Goal: Task Accomplishment & Management: Use online tool/utility

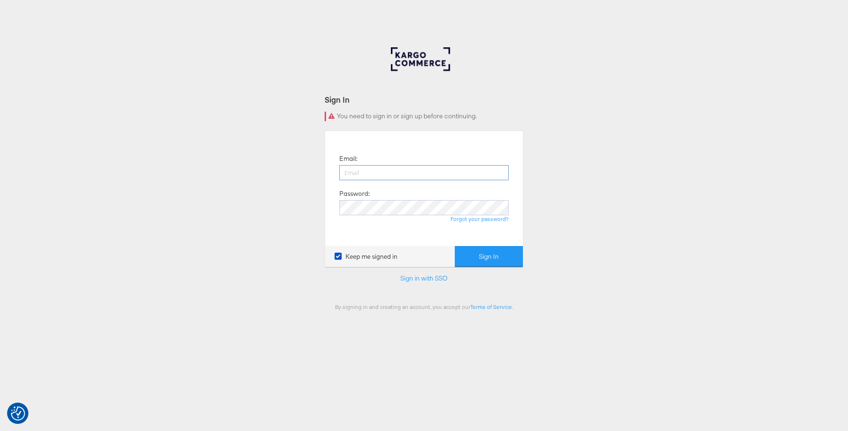
click at [454, 173] on input "email" at bounding box center [423, 172] width 169 height 15
type input "lexi.brown@kargo.com"
click at [478, 260] on button "Sign In" at bounding box center [489, 256] width 68 height 21
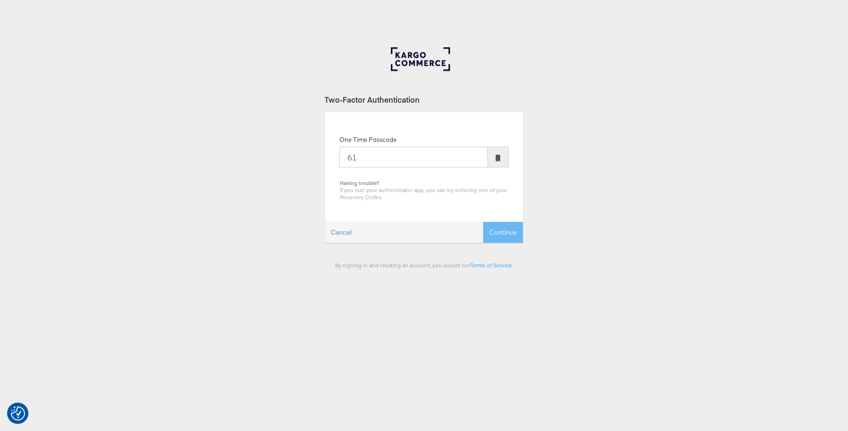
type input "6"
type input "999895"
click at [483, 222] on button "Continue" at bounding box center [503, 232] width 40 height 21
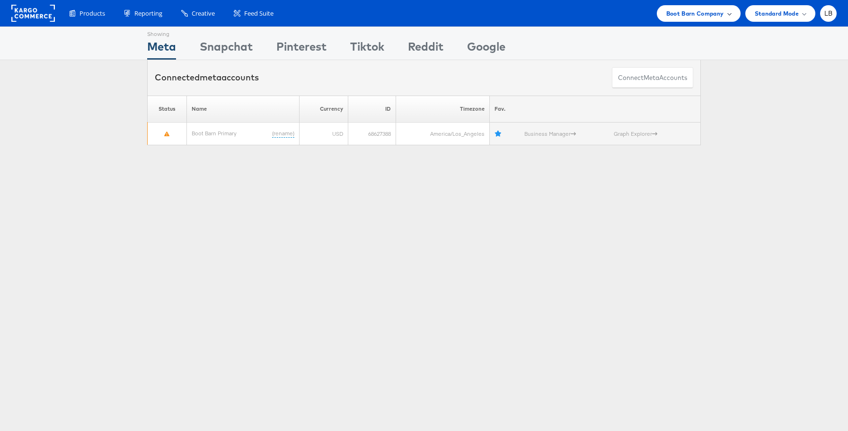
click at [716, 21] on div "Boot Barn Company" at bounding box center [699, 13] width 84 height 17
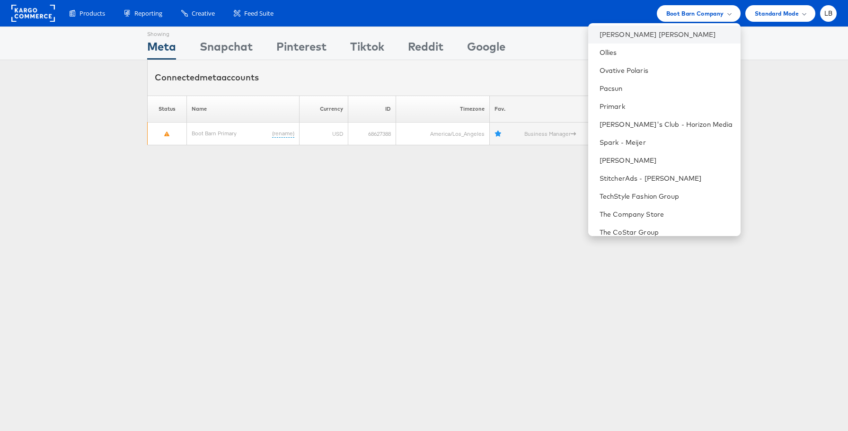
scroll to position [513, 0]
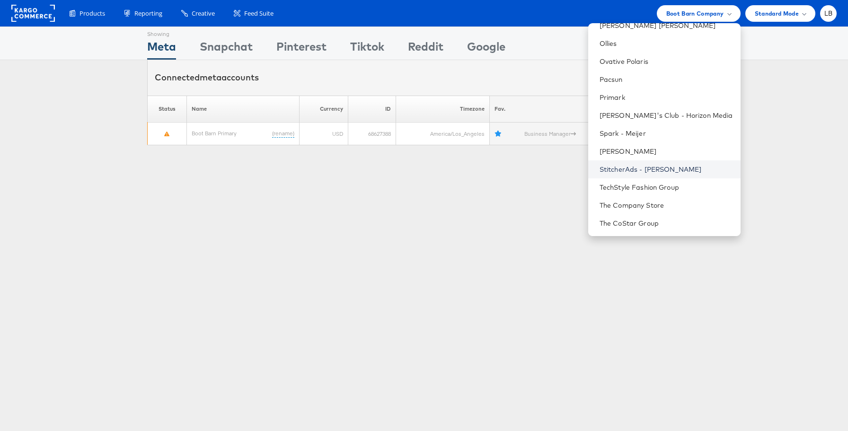
click at [678, 172] on link "StitcherAds - [PERSON_NAME]" at bounding box center [667, 169] width 134 height 9
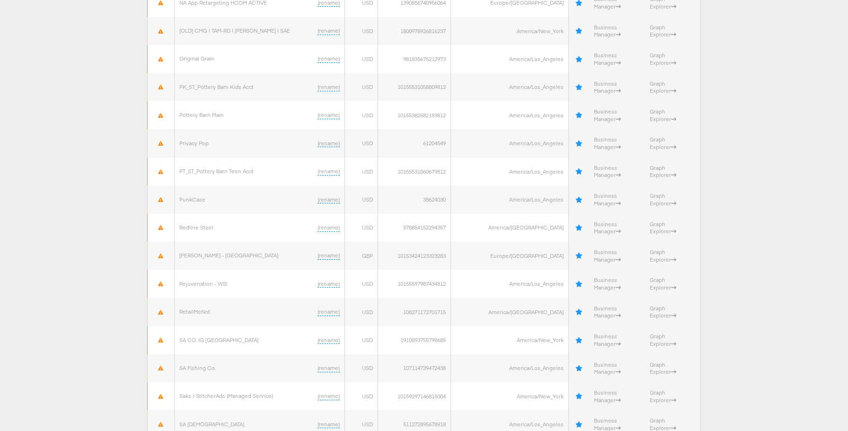
scroll to position [2247, 0]
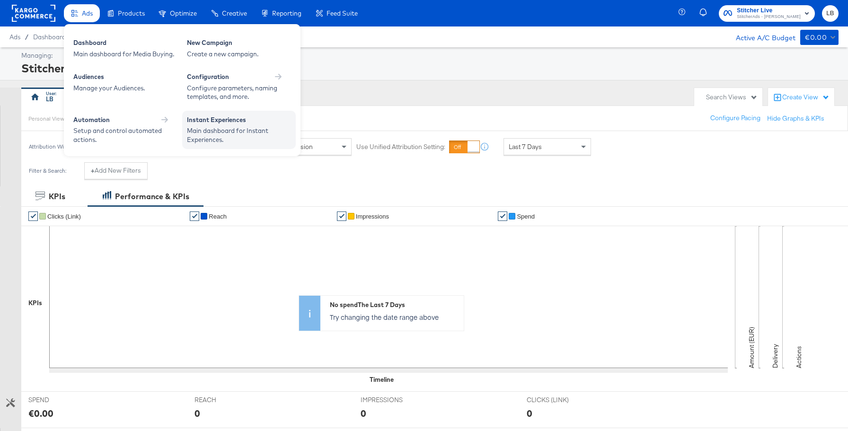
click at [221, 125] on div "Instant Experiences" at bounding box center [239, 121] width 104 height 11
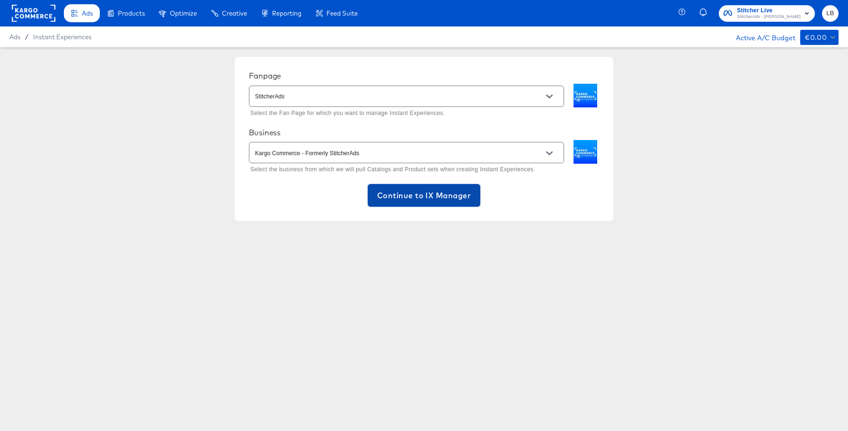
click at [401, 199] on span "Continue to IX Manager" at bounding box center [424, 195] width 94 height 13
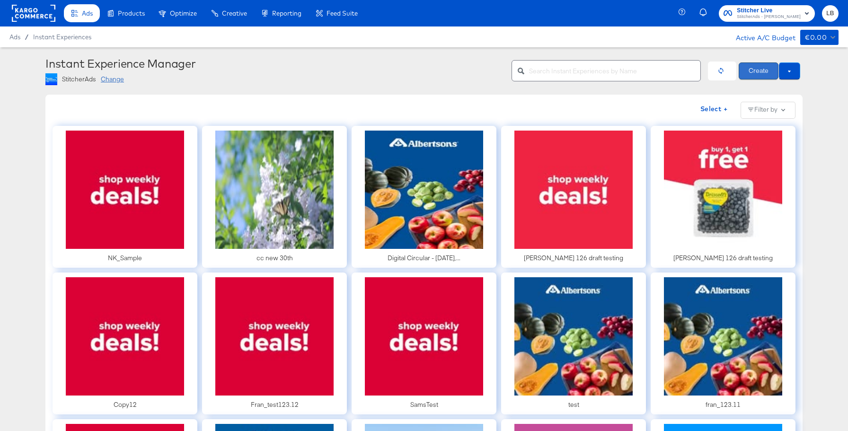
click at [758, 78] on button "Create" at bounding box center [759, 70] width 40 height 17
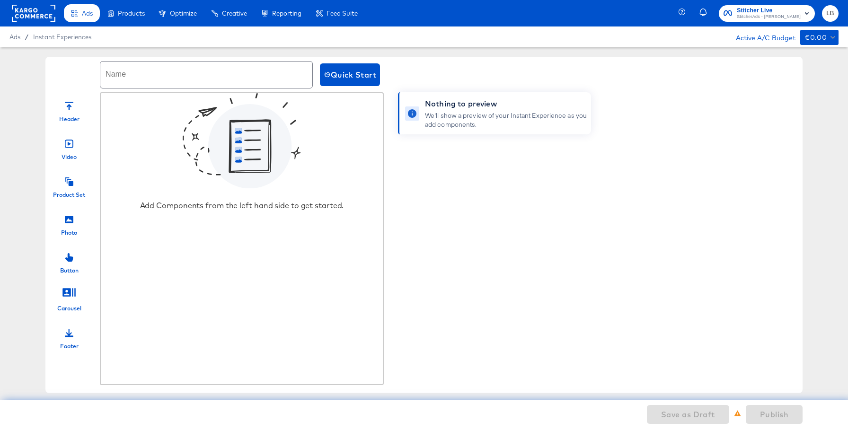
click at [67, 188] on div at bounding box center [69, 180] width 9 height 20
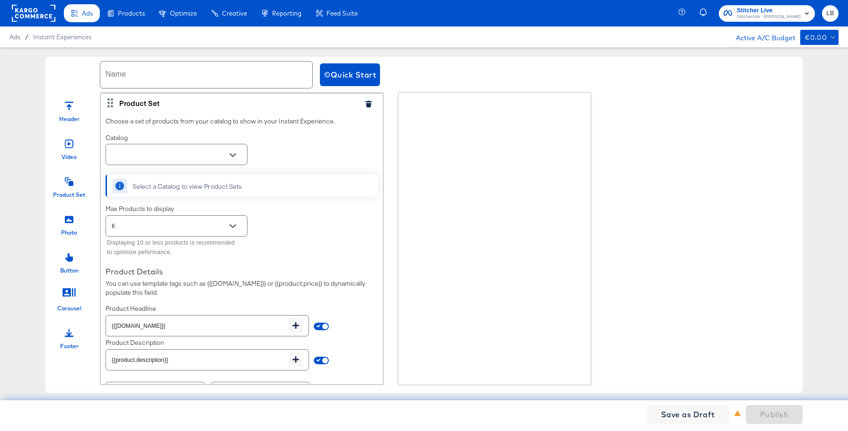
scroll to position [0, 0]
